Goal: Information Seeking & Learning: Learn about a topic

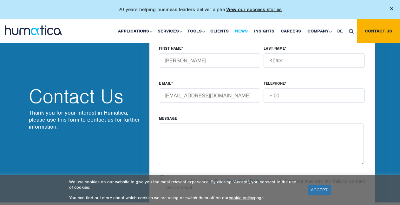
scroll to position [254, 0]
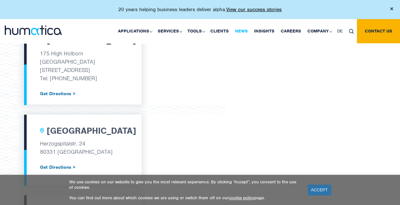
click at [242, 30] on link "News" at bounding box center [241, 31] width 19 height 24
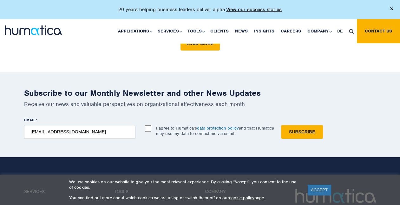
scroll to position [889, 0]
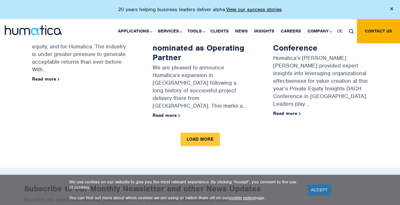
click at [203, 132] on link "Load more" at bounding box center [200, 138] width 39 height 13
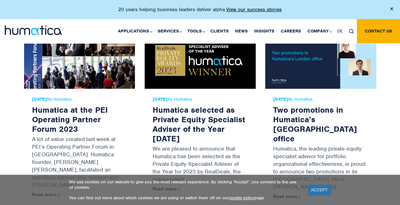
scroll to position [2191, 0]
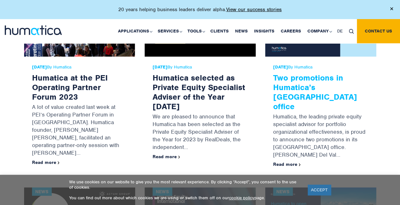
click at [281, 72] on link "Two promotions in Humatica’s [GEOGRAPHIC_DATA] office" at bounding box center [315, 91] width 84 height 39
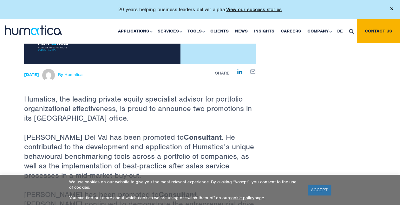
scroll to position [159, 0]
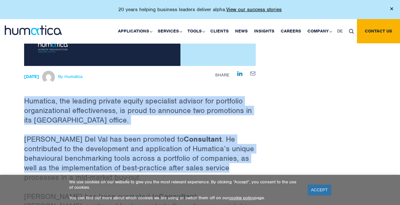
drag, startPoint x: 25, startPoint y: 97, endPoint x: 273, endPoint y: 167, distance: 257.8
click at [273, 167] on div "Back to All News Two promotions in Humatica’s London office 11 Apr, 2023 By Hum…" at bounding box center [200, 128] width 362 height 488
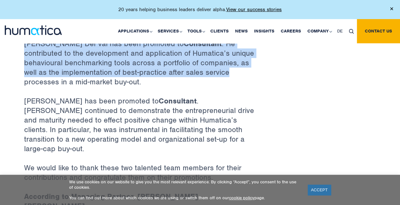
scroll to position [286, 0]
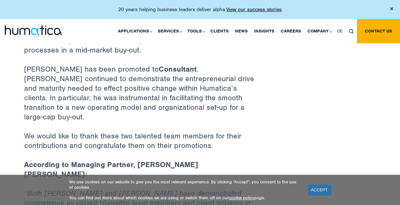
click at [313, 188] on link "ACCEPT" at bounding box center [319, 189] width 23 height 10
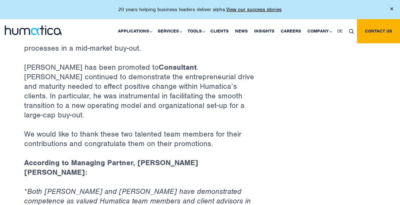
scroll to position [349, 0]
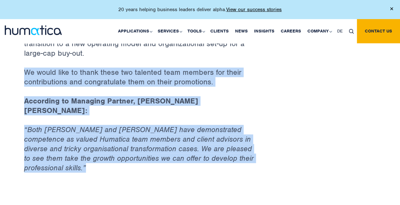
drag, startPoint x: 48, startPoint y: 149, endPoint x: 23, endPoint y: 58, distance: 94.2
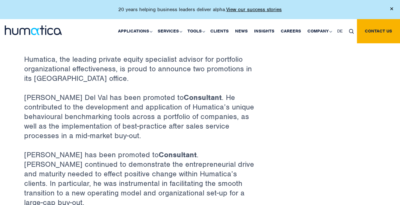
scroll to position [191, 0]
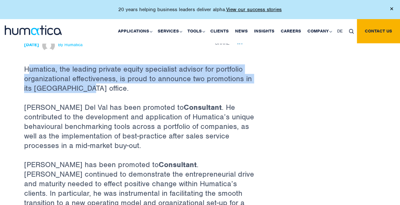
drag, startPoint x: 27, startPoint y: 66, endPoint x: 131, endPoint y: 98, distance: 108.7
click at [131, 98] on p "Humatica, the leading private equity specialist advisor for portfolio organizat…" at bounding box center [140, 68] width 232 height 68
drag, startPoint x: 131, startPoint y: 98, endPoint x: 46, endPoint y: 73, distance: 88.4
click at [47, 73] on p "Humatica, the leading private equity specialist advisor for portfolio organizat…" at bounding box center [140, 68] width 232 height 68
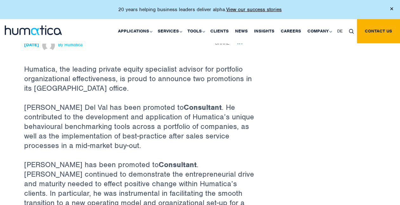
drag, startPoint x: 26, startPoint y: 67, endPoint x: 21, endPoint y: 67, distance: 4.5
click at [26, 67] on p "Humatica, the leading private equity specialist advisor for portfolio organizat…" at bounding box center [140, 68] width 232 height 68
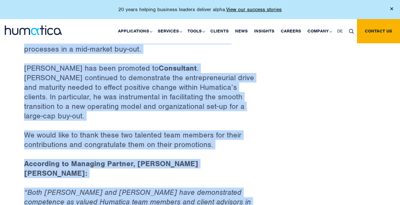
scroll to position [345, 0]
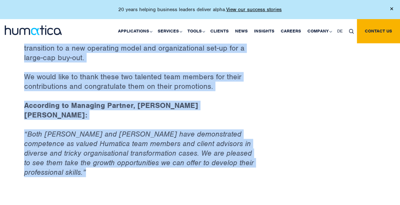
drag, startPoint x: 24, startPoint y: 65, endPoint x: 259, endPoint y: 155, distance: 251.3
copy div "Humatica, the leading private equity specialist advisor for portfolio organizat…"
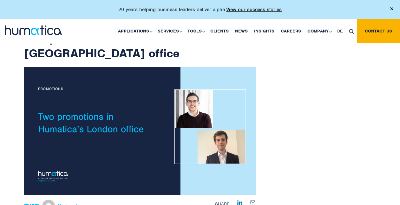
scroll to position [27, 0]
